Goal: Task Accomplishment & Management: Manage account settings

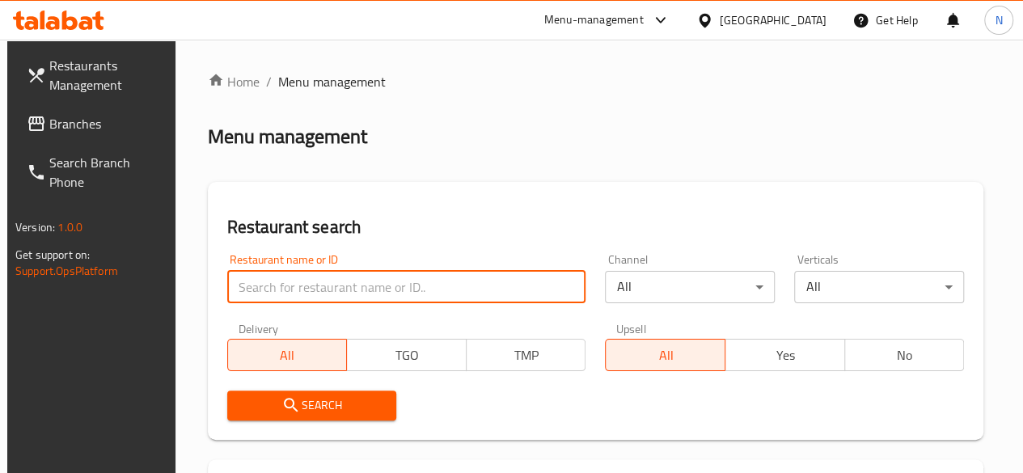
click at [272, 279] on input "search" at bounding box center [406, 287] width 359 height 32
type input "golden fried chicken"
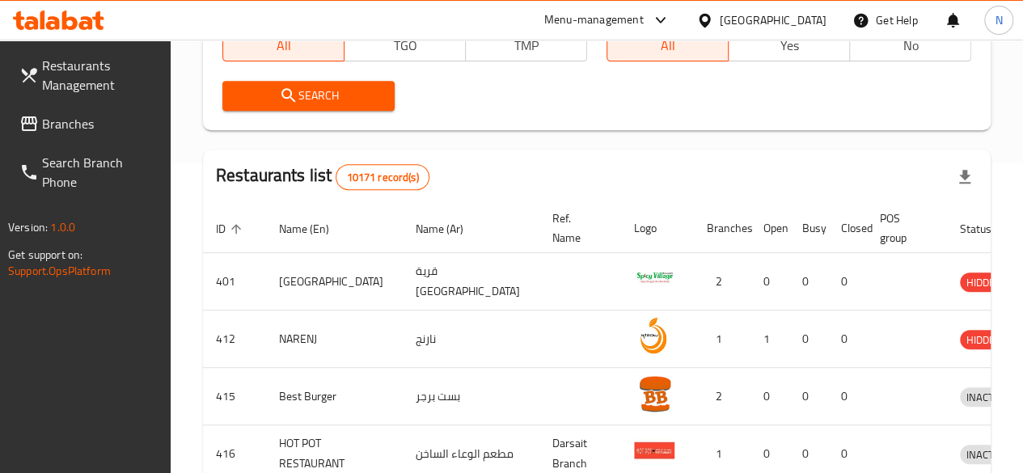
scroll to position [137, 0]
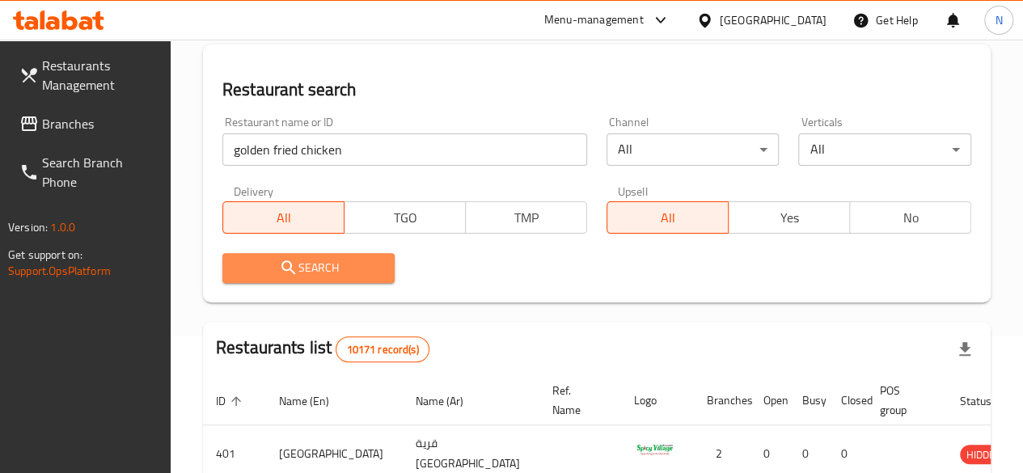
click at [327, 276] on span "Search" at bounding box center [308, 268] width 147 height 20
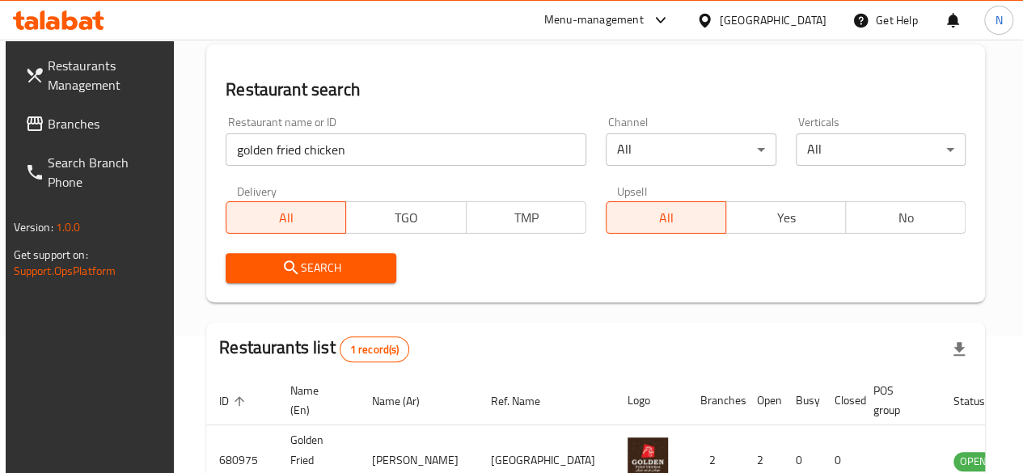
scroll to position [248, 0]
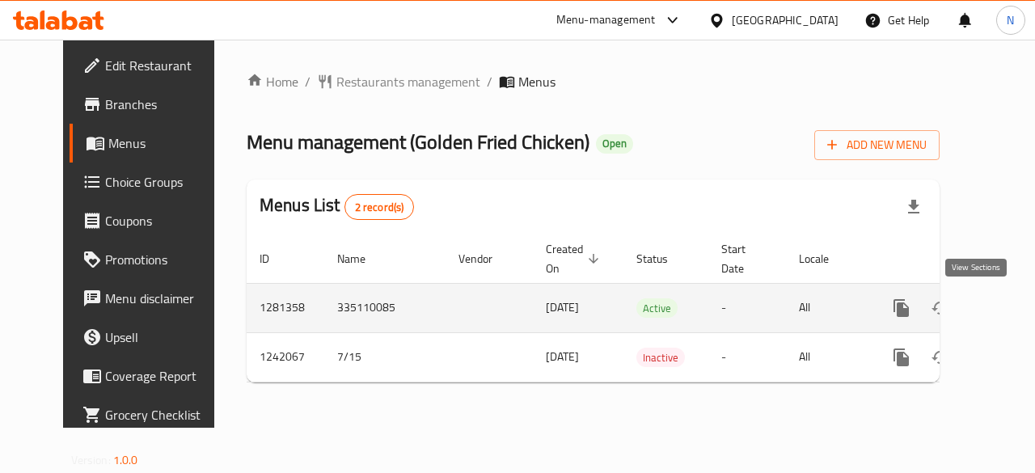
click at [1008, 313] on icon "enhanced table" at bounding box center [1017, 307] width 19 height 19
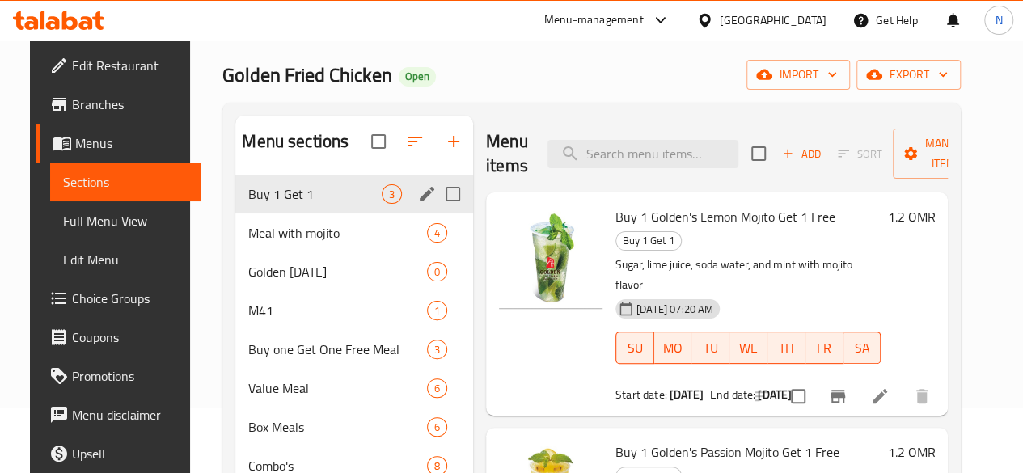
scroll to position [66, 0]
click at [265, 319] on span "M41" at bounding box center [314, 309] width 133 height 19
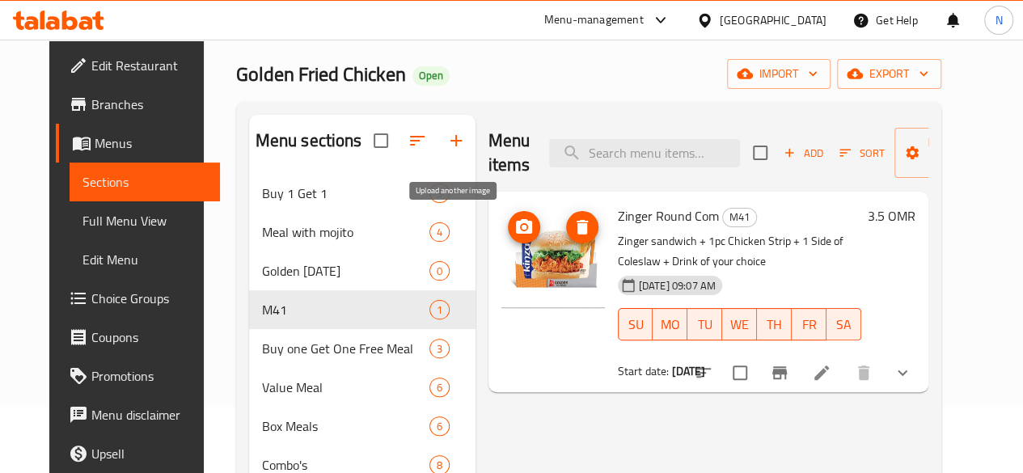
click at [516, 226] on icon "upload picture" at bounding box center [524, 226] width 16 height 15
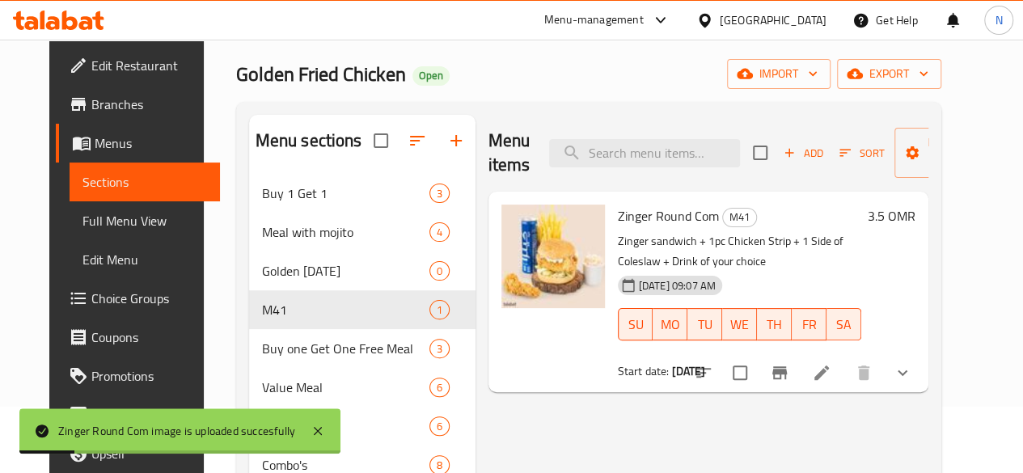
click at [835, 241] on p "Zinger sandwich + 1pc Chicken Strip + 1 Side of Coleslaw + Drink of your choice" at bounding box center [739, 251] width 243 height 40
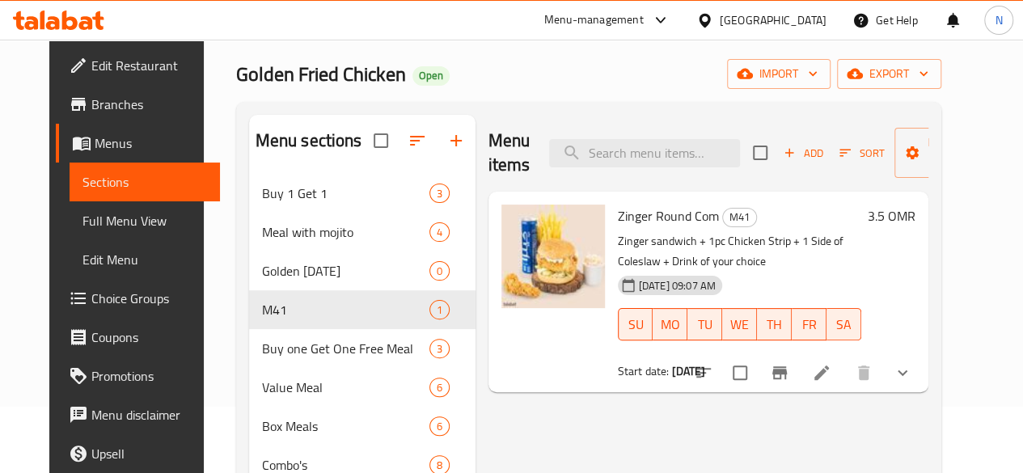
click at [816, 242] on p "Zinger sandwich + 1pc Chicken Strip + 1 Side of Coleslaw + Drink of your choice" at bounding box center [739, 251] width 243 height 40
click at [822, 242] on p "Zinger sandwich + 1pc Chicken Strip + 1 Side of Coleslaw + Drink of your choice" at bounding box center [739, 251] width 243 height 40
click at [831, 378] on icon at bounding box center [821, 372] width 19 height 19
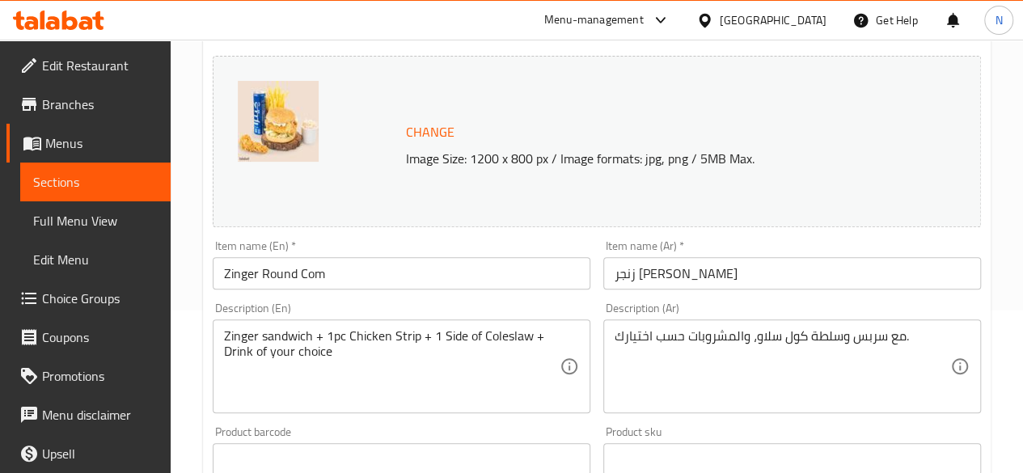
scroll to position [163, 0]
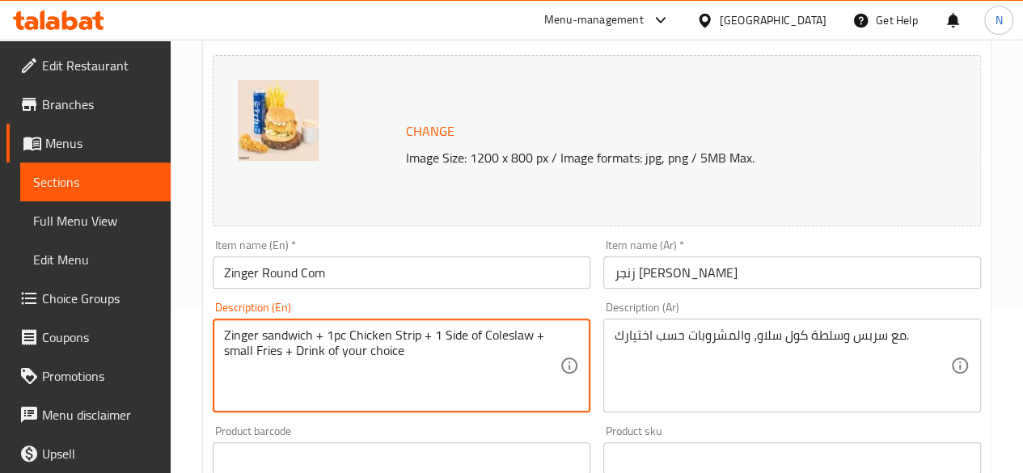
click at [227, 350] on textarea "Zinger sandwich + 1pc Chicken Strip + 1 Side of Coleslaw + small Fries + Drink …" at bounding box center [391, 365] width 335 height 77
type textarea "Zinger sandwich + 1pc Chicken Strip + 1 Side of Coleslaw + Small Fries + Drink …"
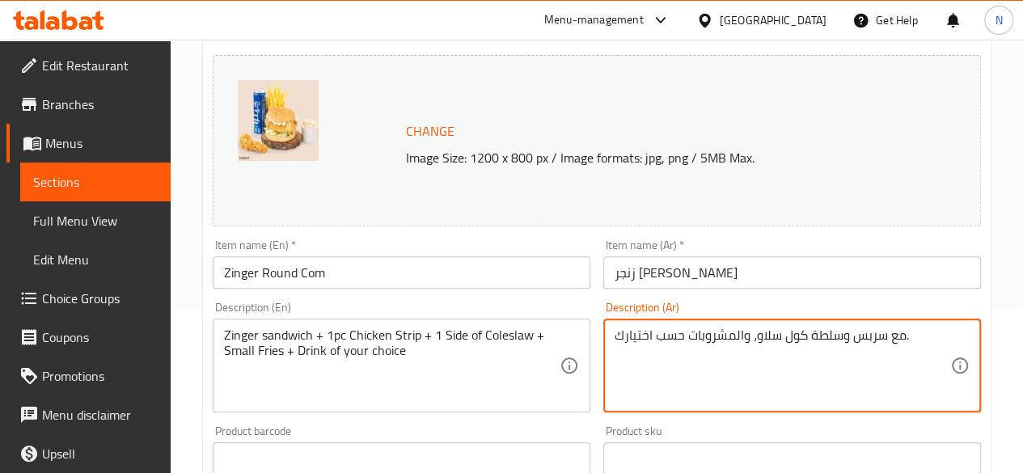
click at [755, 338] on textarea "مع سربس وسلطة كول سلاو، والمشروبات حسب اختيارك." at bounding box center [781, 365] width 335 height 77
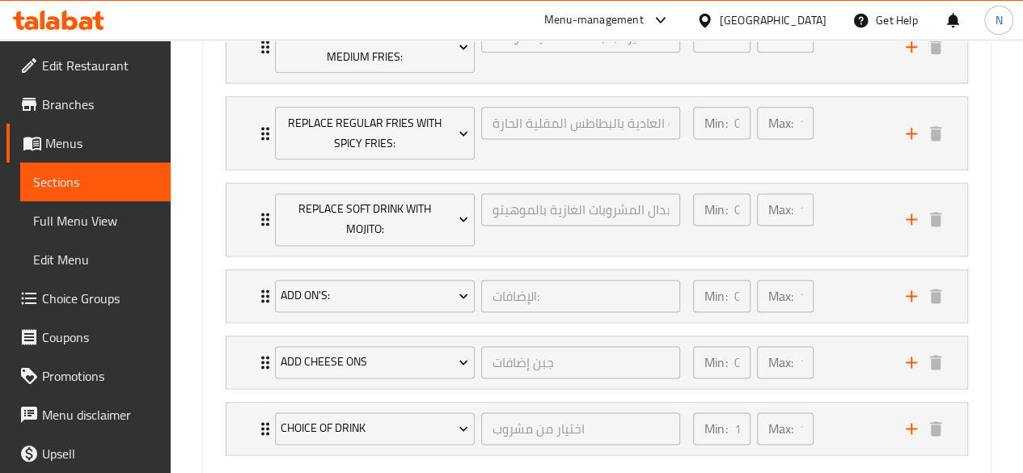
scroll to position [1106, 0]
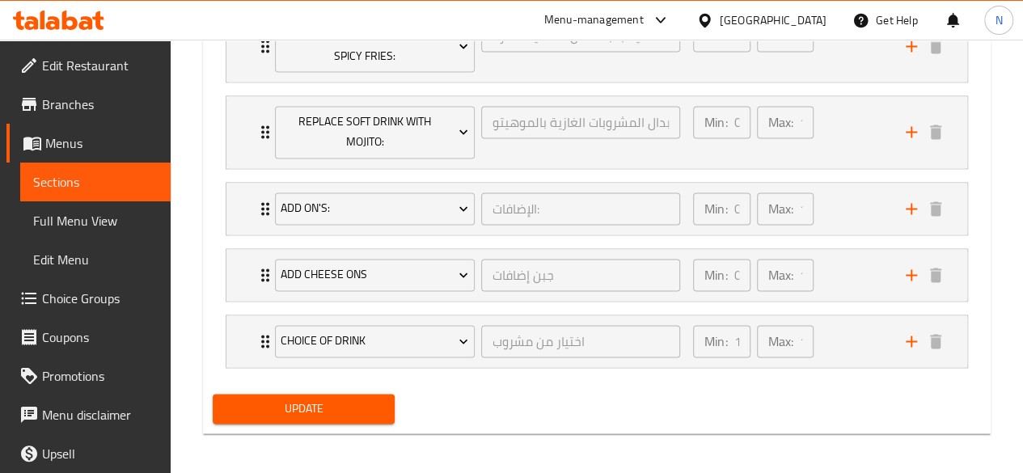
type textarea "مع سربس وسلطة كول سلاو وبطاطا مقلية صغير، والمشروبات حسب اختيارك."
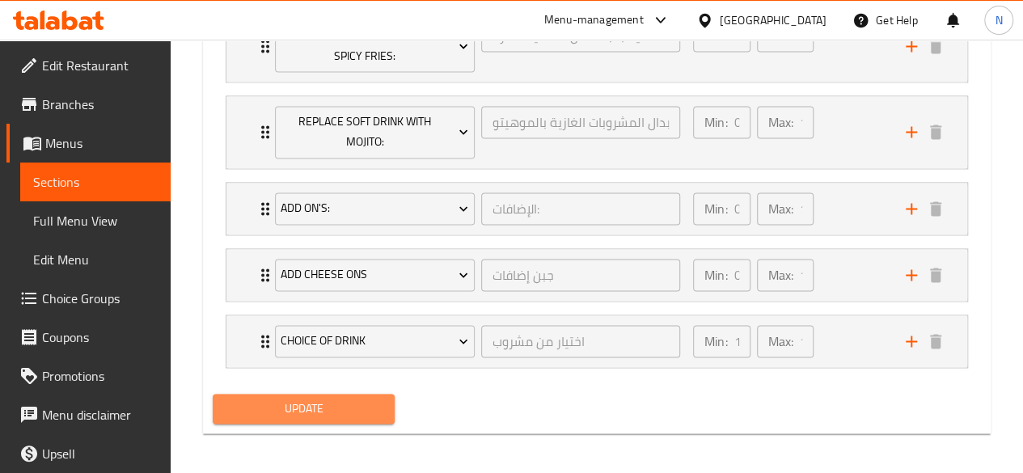
click at [291, 405] on span "Update" at bounding box center [304, 409] width 157 height 20
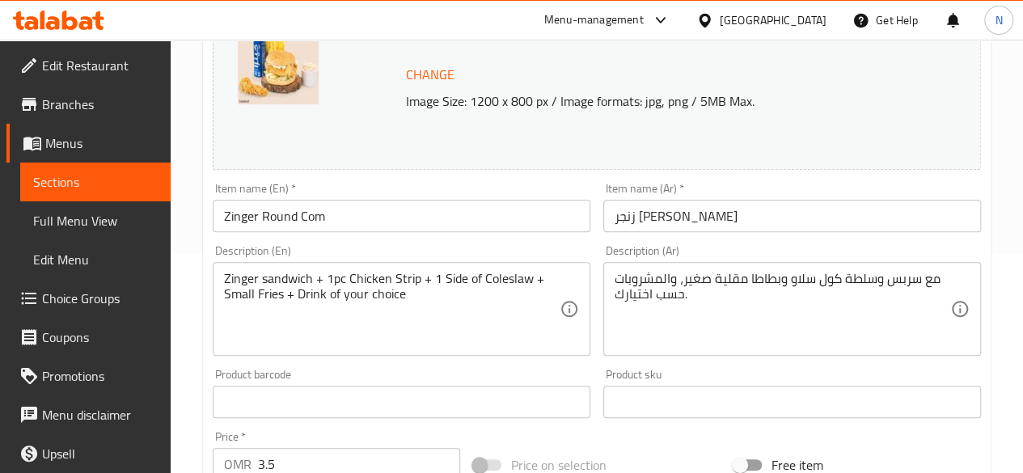
scroll to position [0, 0]
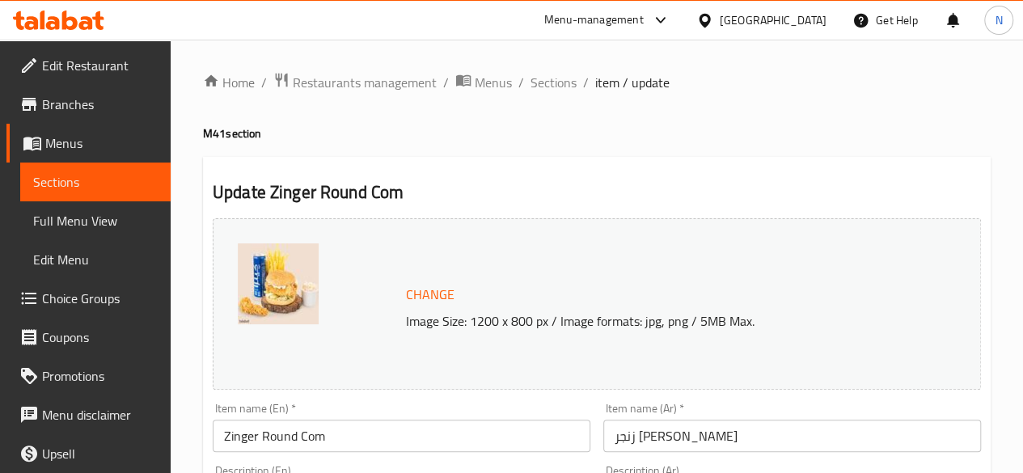
click at [100, 69] on span "Edit Restaurant" at bounding box center [100, 65] width 116 height 19
